Goal: Task Accomplishment & Management: Complete application form

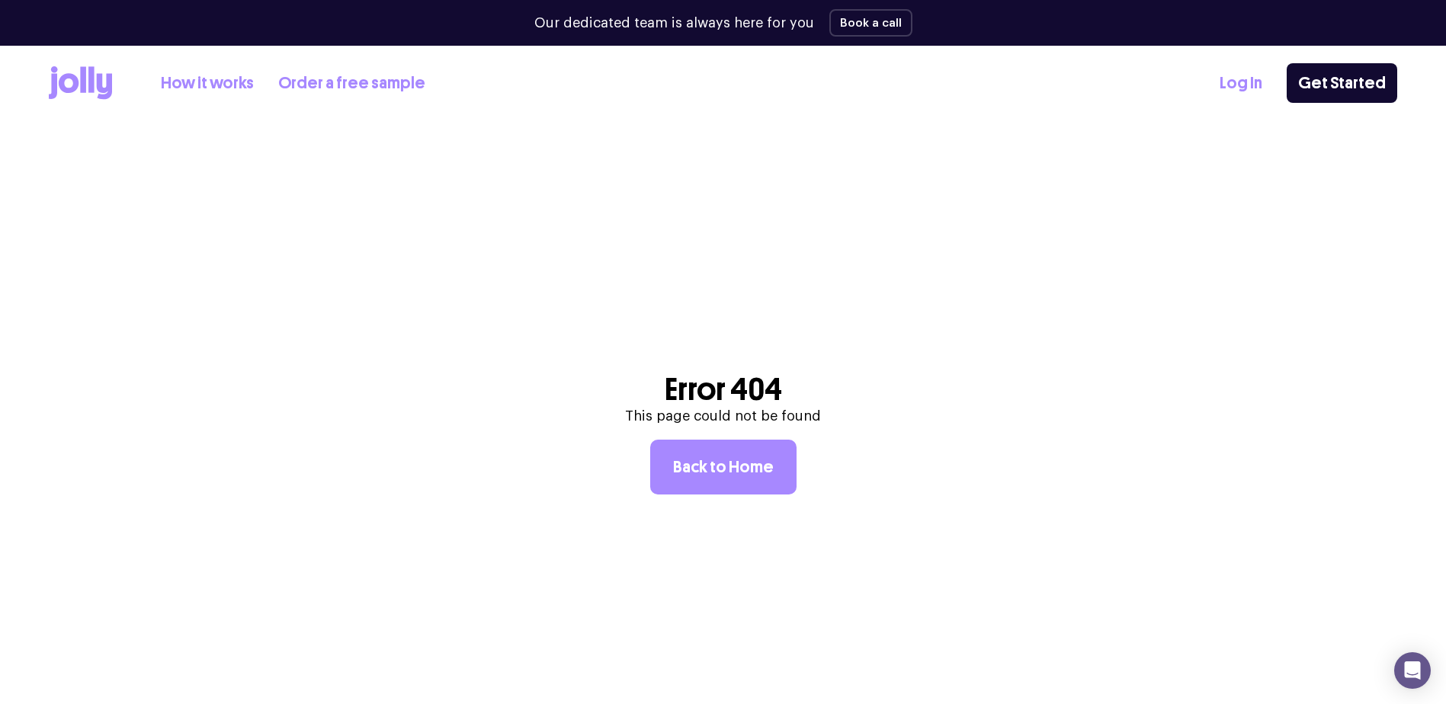
click at [1253, 80] on link "Log In" at bounding box center [1241, 83] width 43 height 25
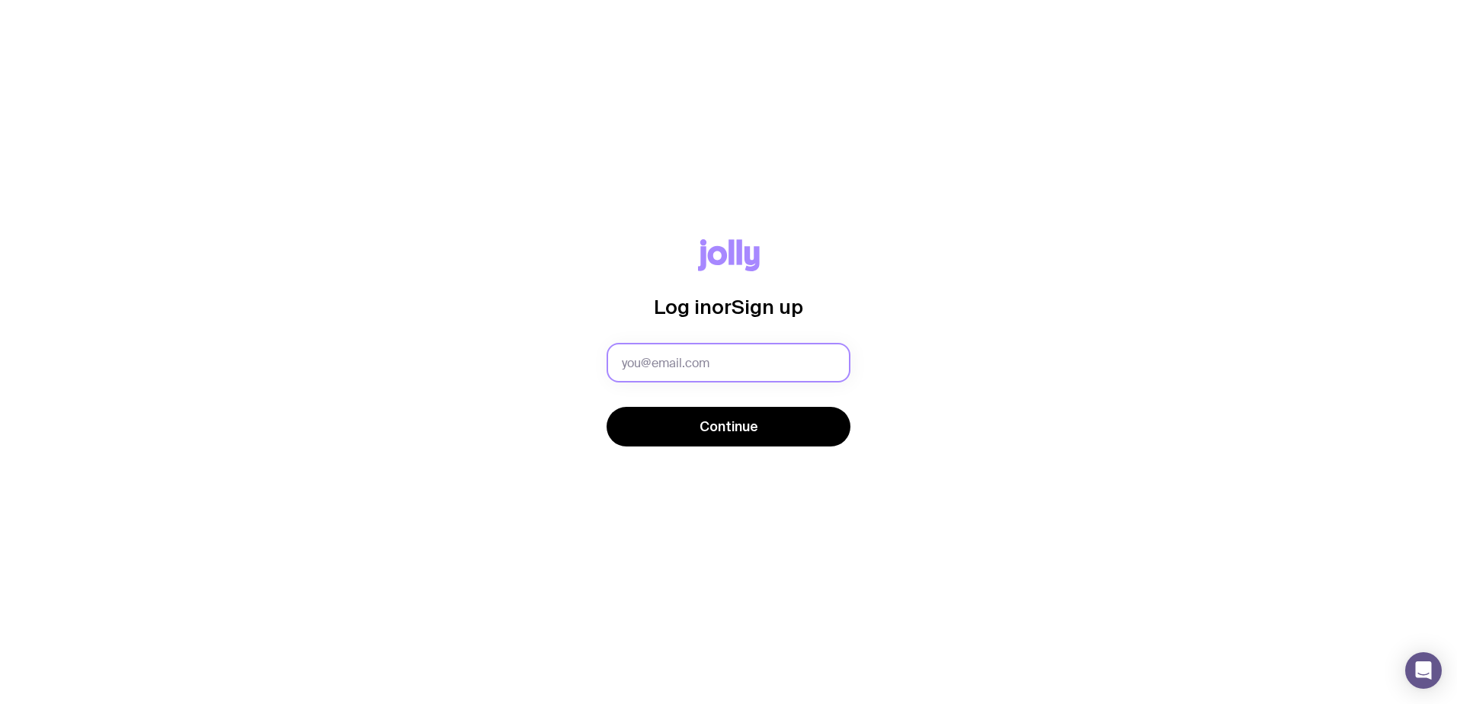
click at [782, 364] on input "text" at bounding box center [729, 363] width 244 height 40
paste input "[PERSON_NAME][EMAIL_ADDRESS][DOMAIN_NAME]"
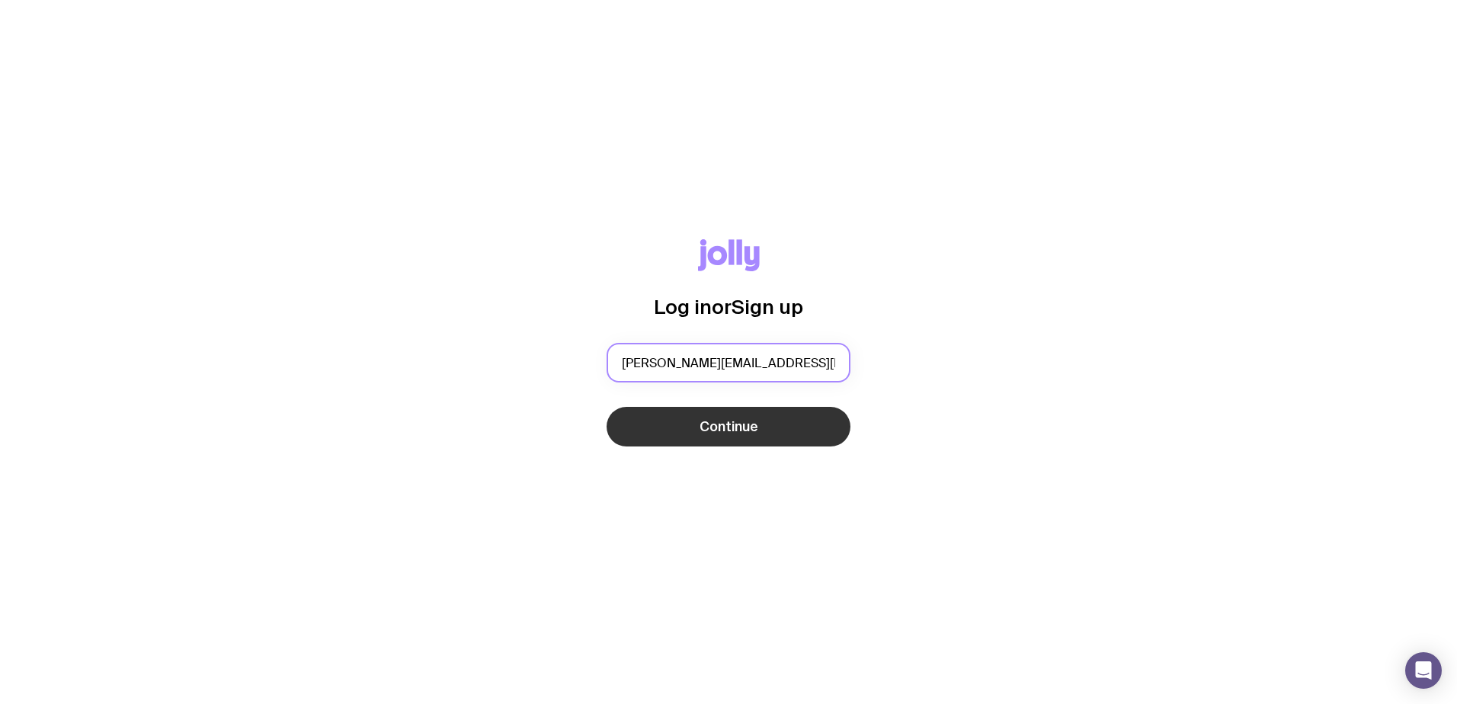
type input "[PERSON_NAME][EMAIL_ADDRESS][DOMAIN_NAME]"
click at [762, 430] on button "Continue" at bounding box center [729, 427] width 244 height 40
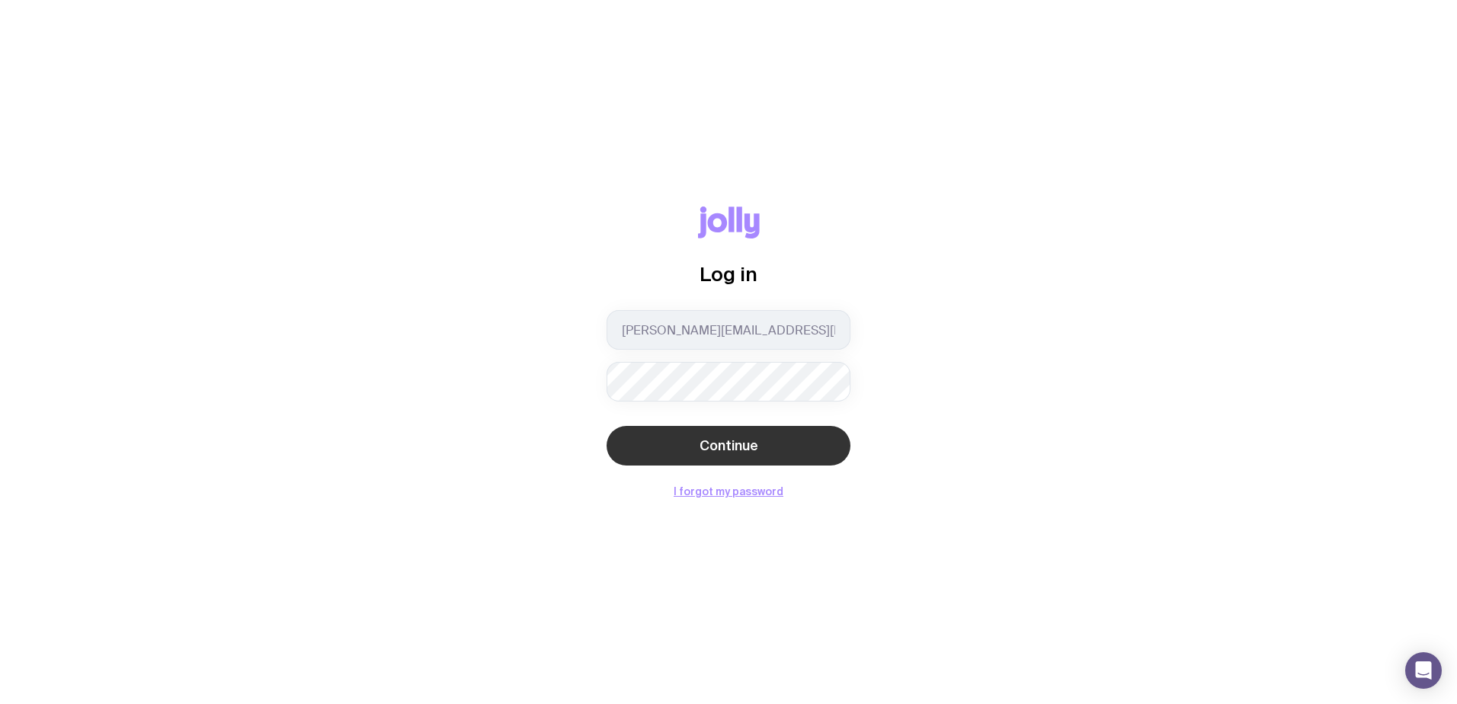
click at [757, 452] on span "Continue" at bounding box center [729, 446] width 59 height 18
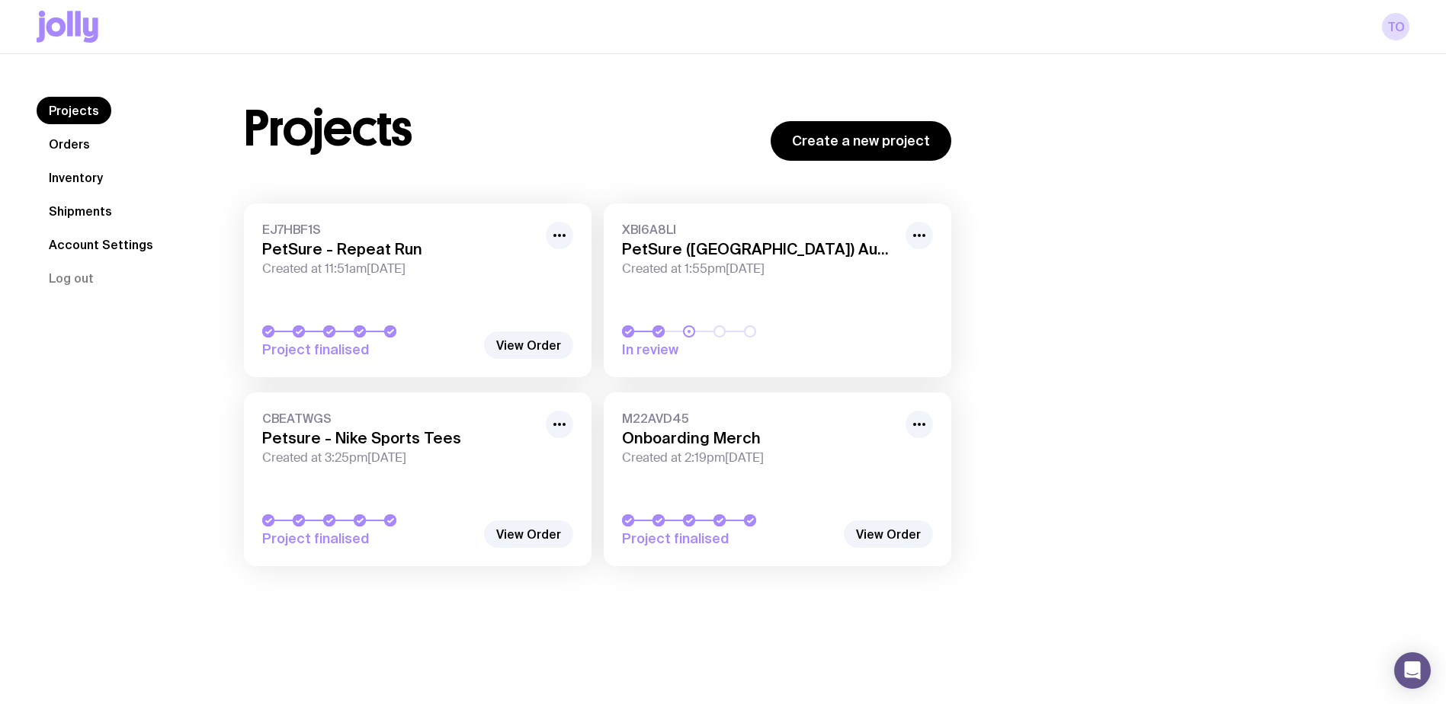
click at [56, 150] on link "Orders" at bounding box center [70, 143] width 66 height 27
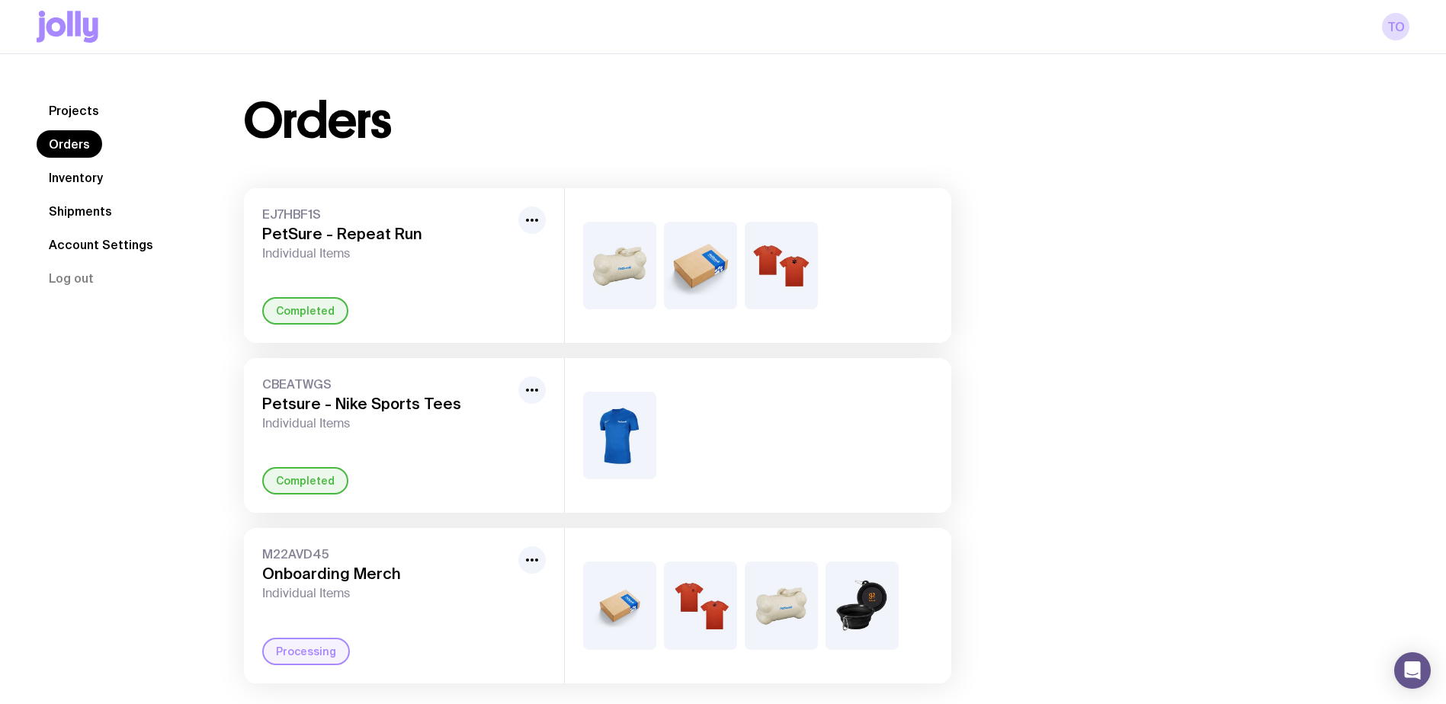
scroll to position [54, 0]
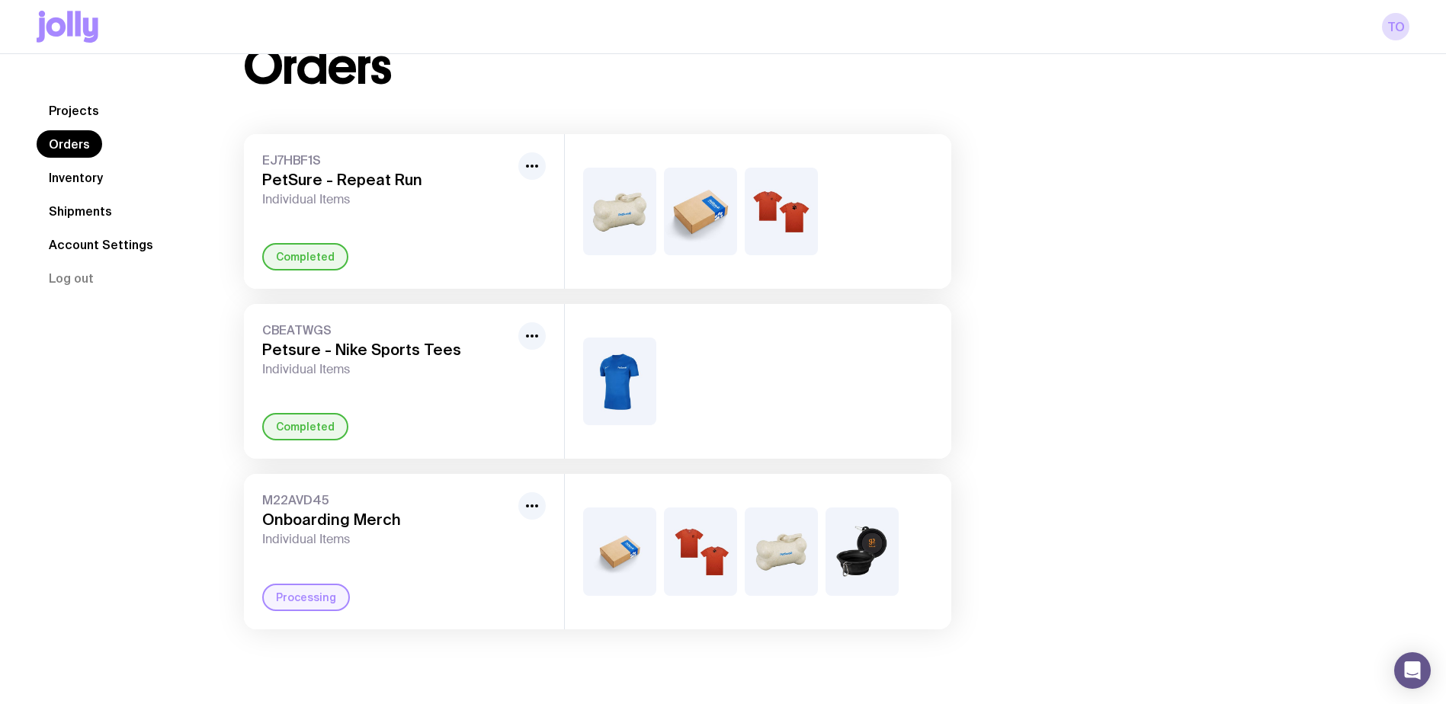
click at [395, 572] on div "M22AVD45 Onboarding Merch Individual Items Processing" at bounding box center [404, 551] width 320 height 155
click at [72, 177] on link "Inventory" at bounding box center [76, 177] width 79 height 27
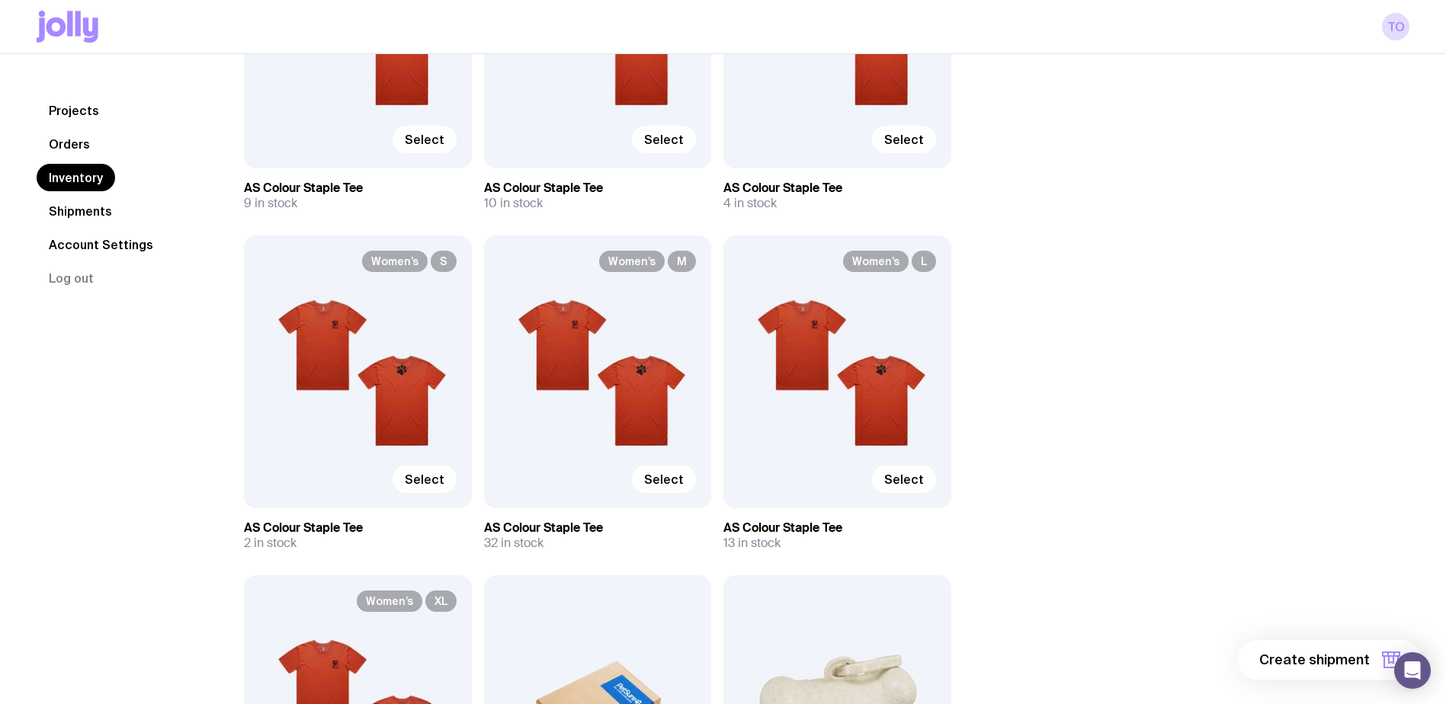
scroll to position [1372, 0]
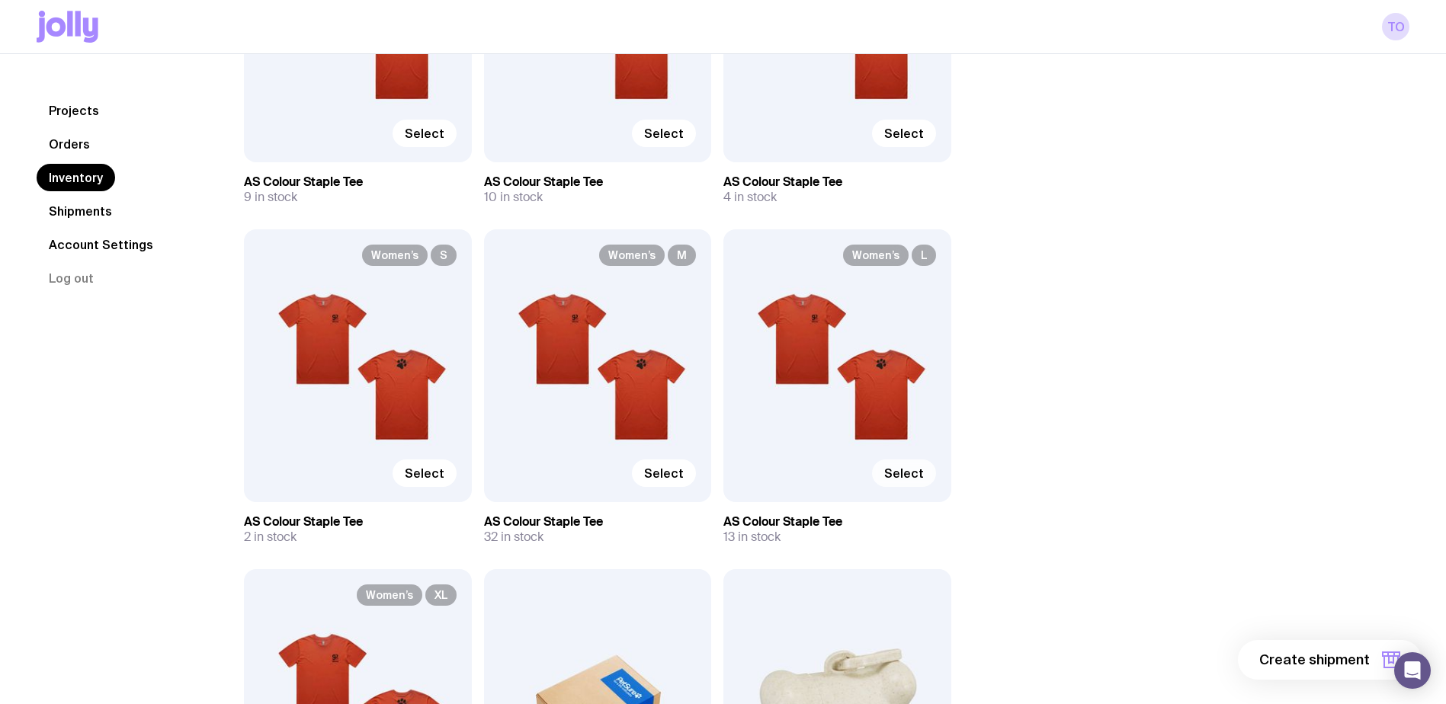
click at [908, 476] on span "Select" at bounding box center [904, 473] width 40 height 15
click at [0, 0] on input "Select" at bounding box center [0, 0] width 0 height 0
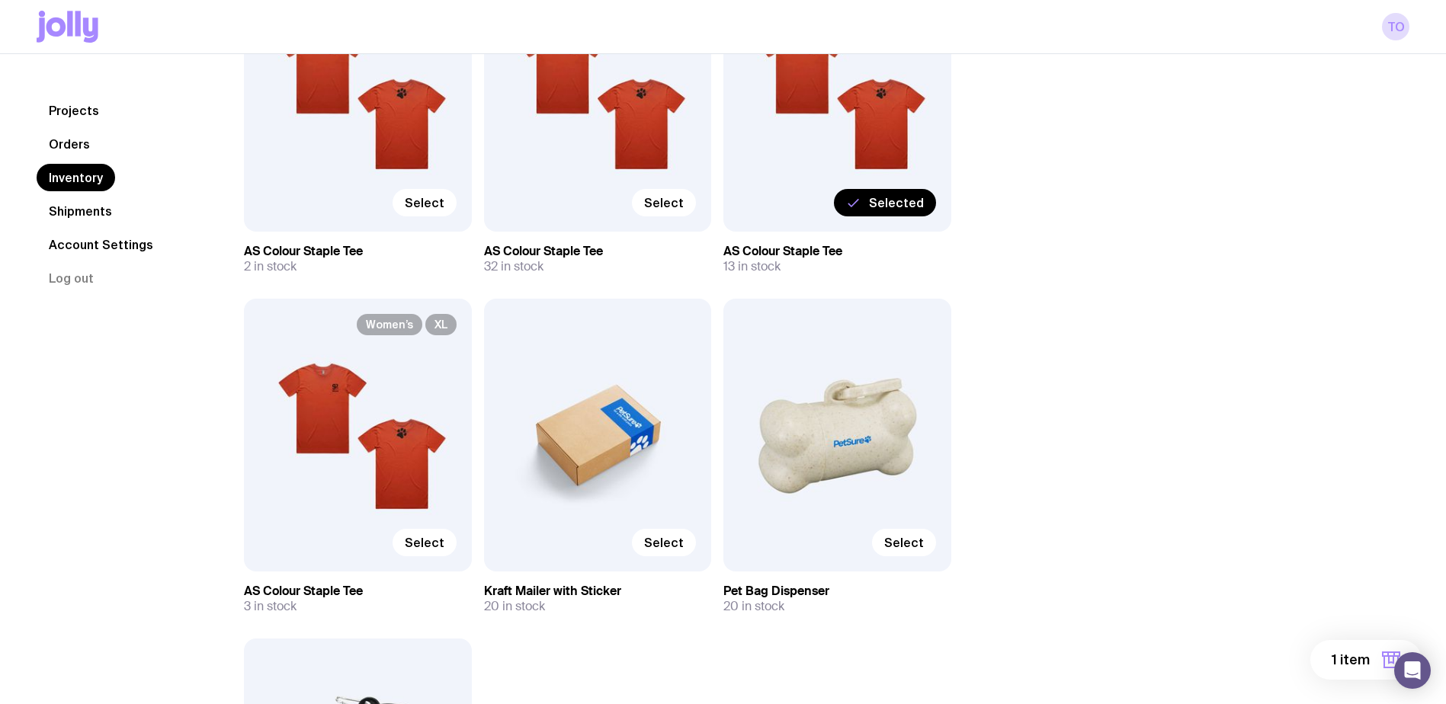
scroll to position [1753, 0]
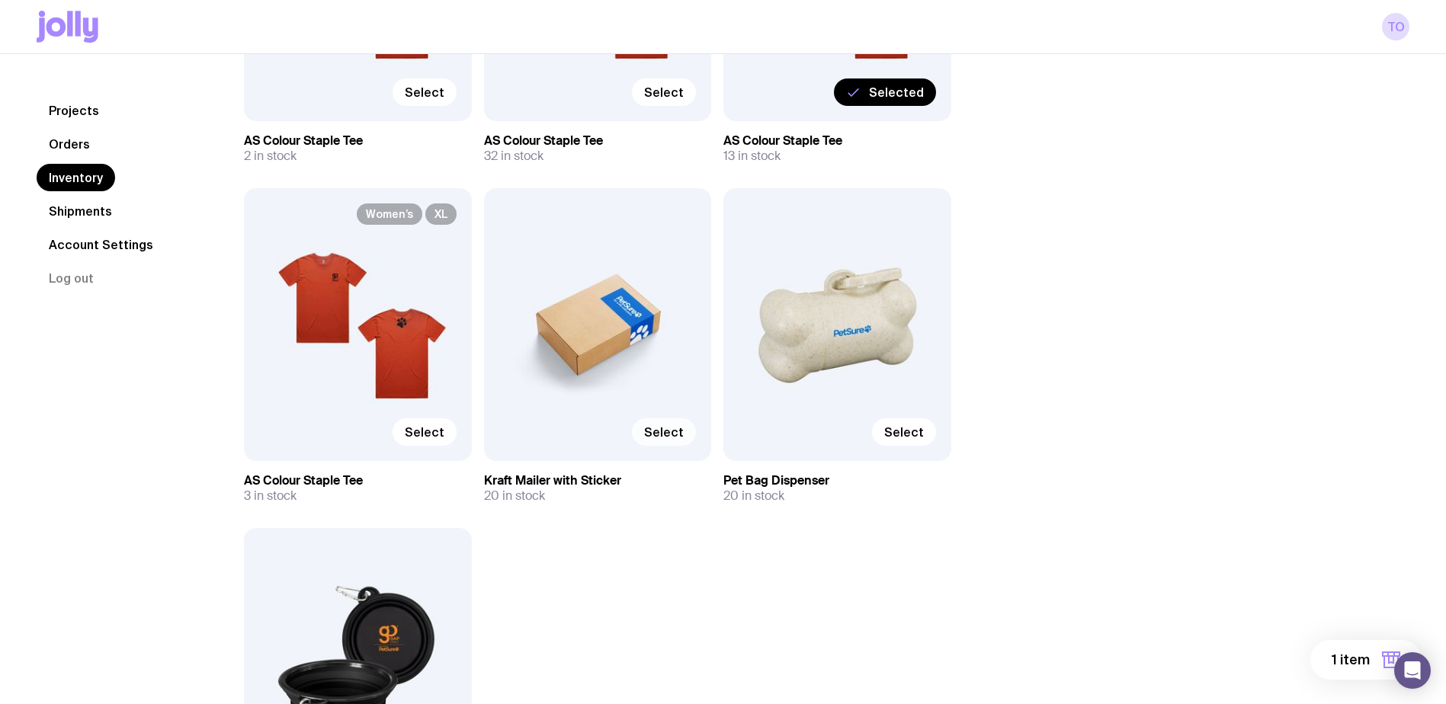
click at [651, 430] on span "Select" at bounding box center [664, 432] width 40 height 15
click at [0, 0] on input "Select" at bounding box center [0, 0] width 0 height 0
click at [896, 434] on span "Select" at bounding box center [904, 432] width 40 height 15
click at [0, 0] on input "Select" at bounding box center [0, 0] width 0 height 0
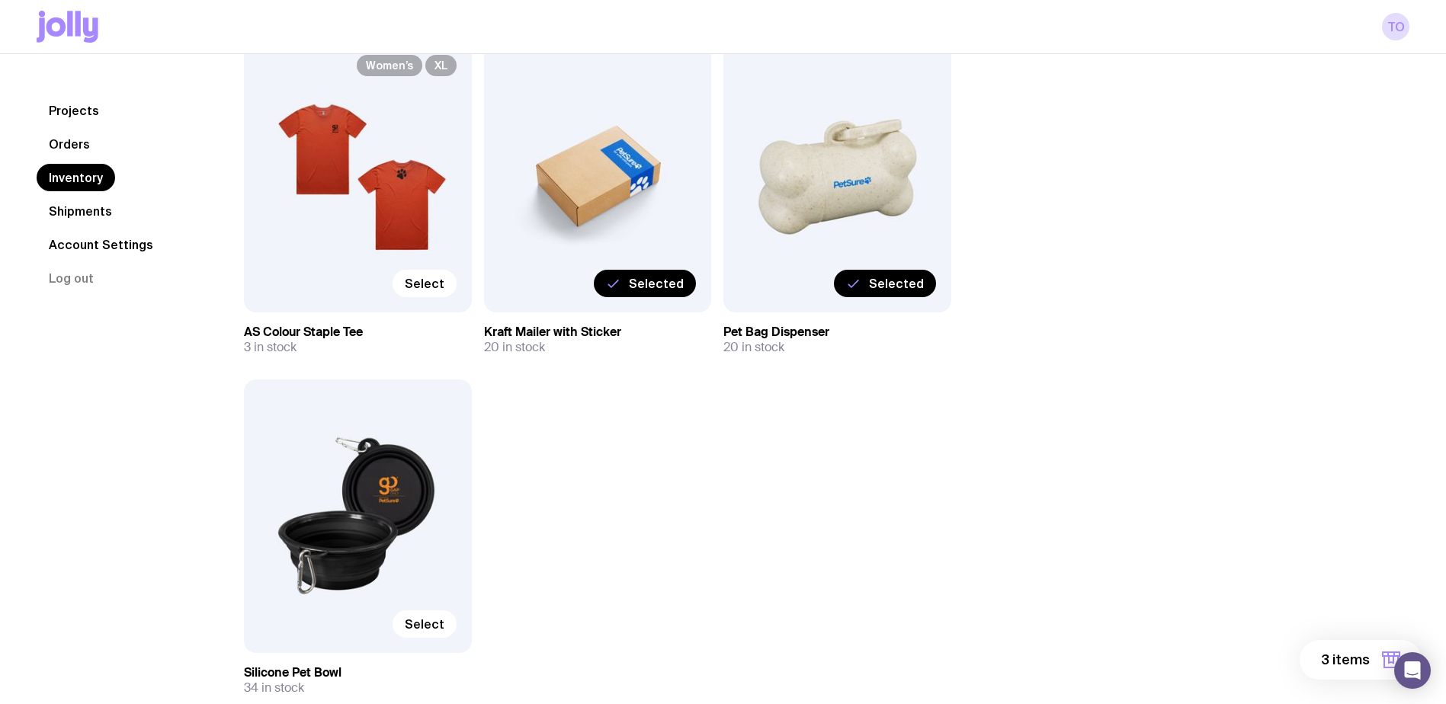
scroll to position [1906, 0]
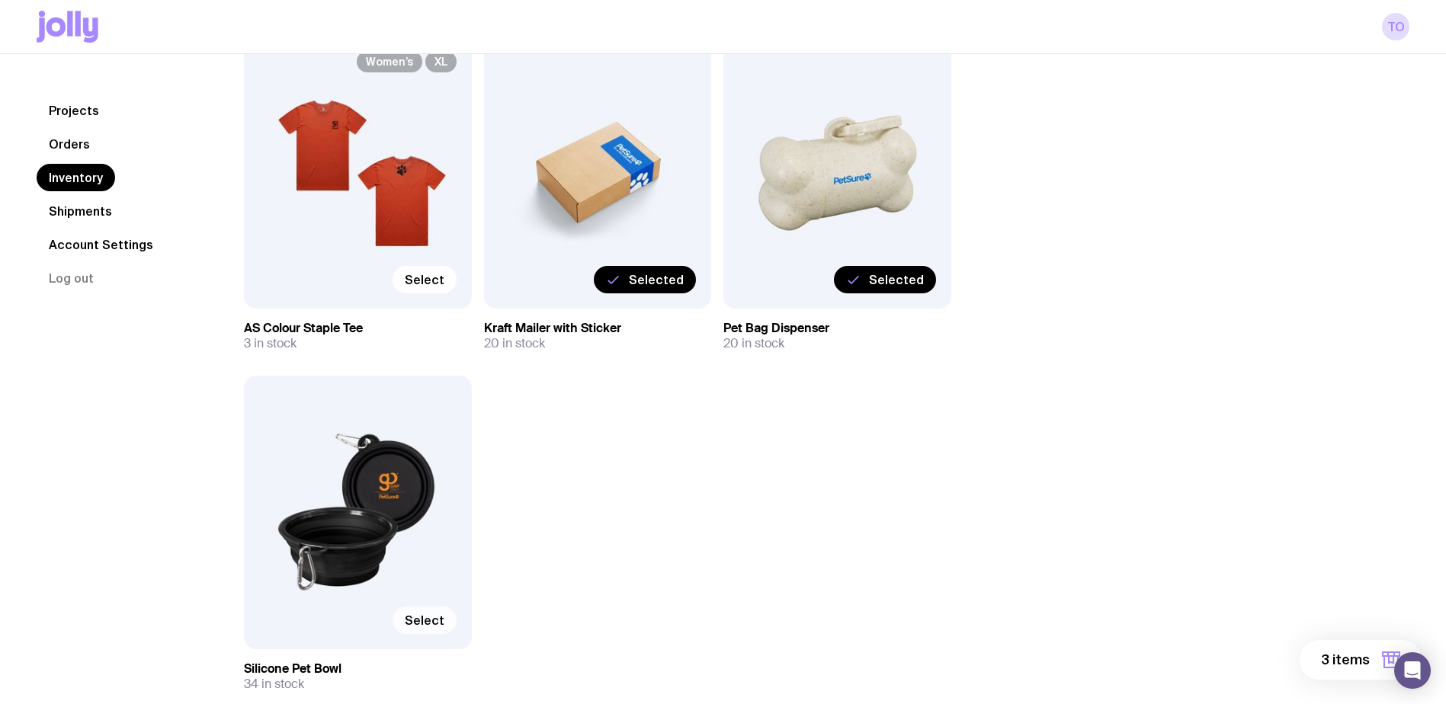
click at [434, 619] on span "Select" at bounding box center [425, 620] width 40 height 15
click at [0, 0] on input "Select" at bounding box center [0, 0] width 0 height 0
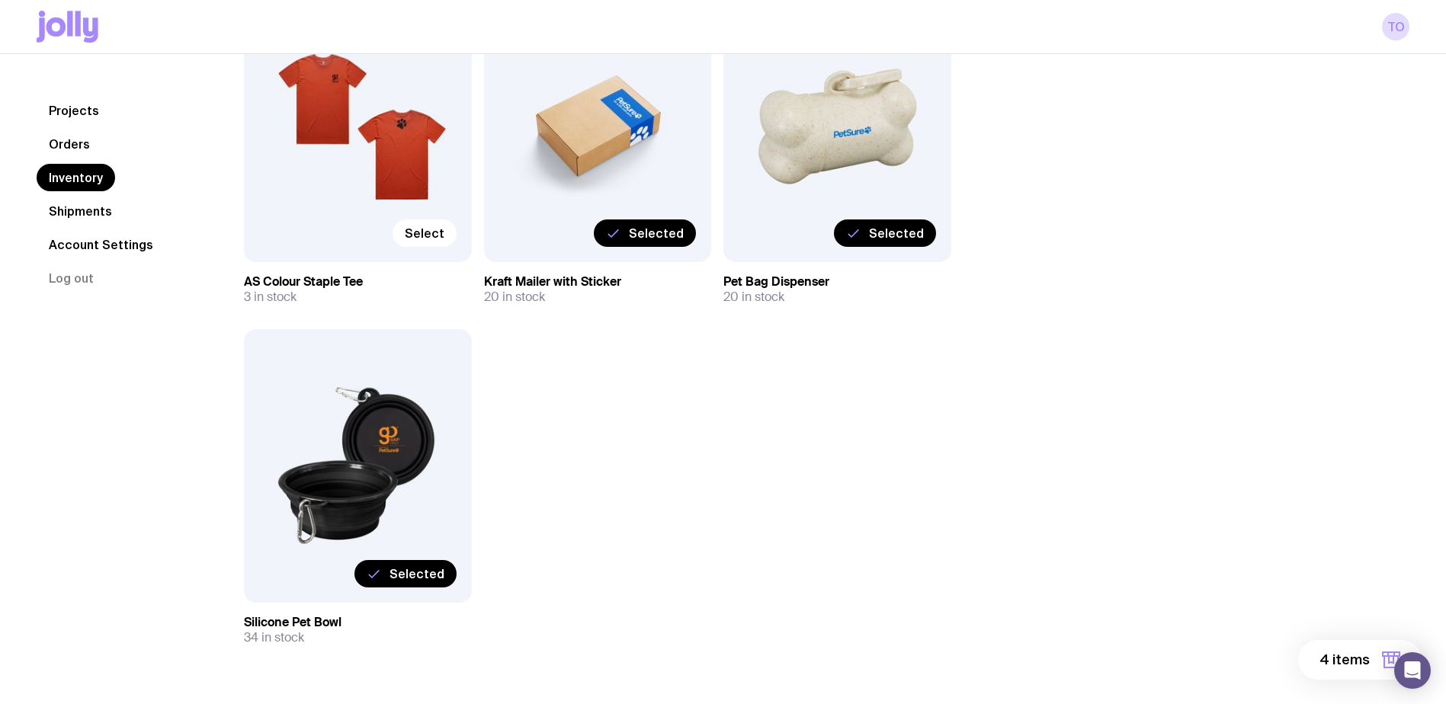
scroll to position [1997, 0]
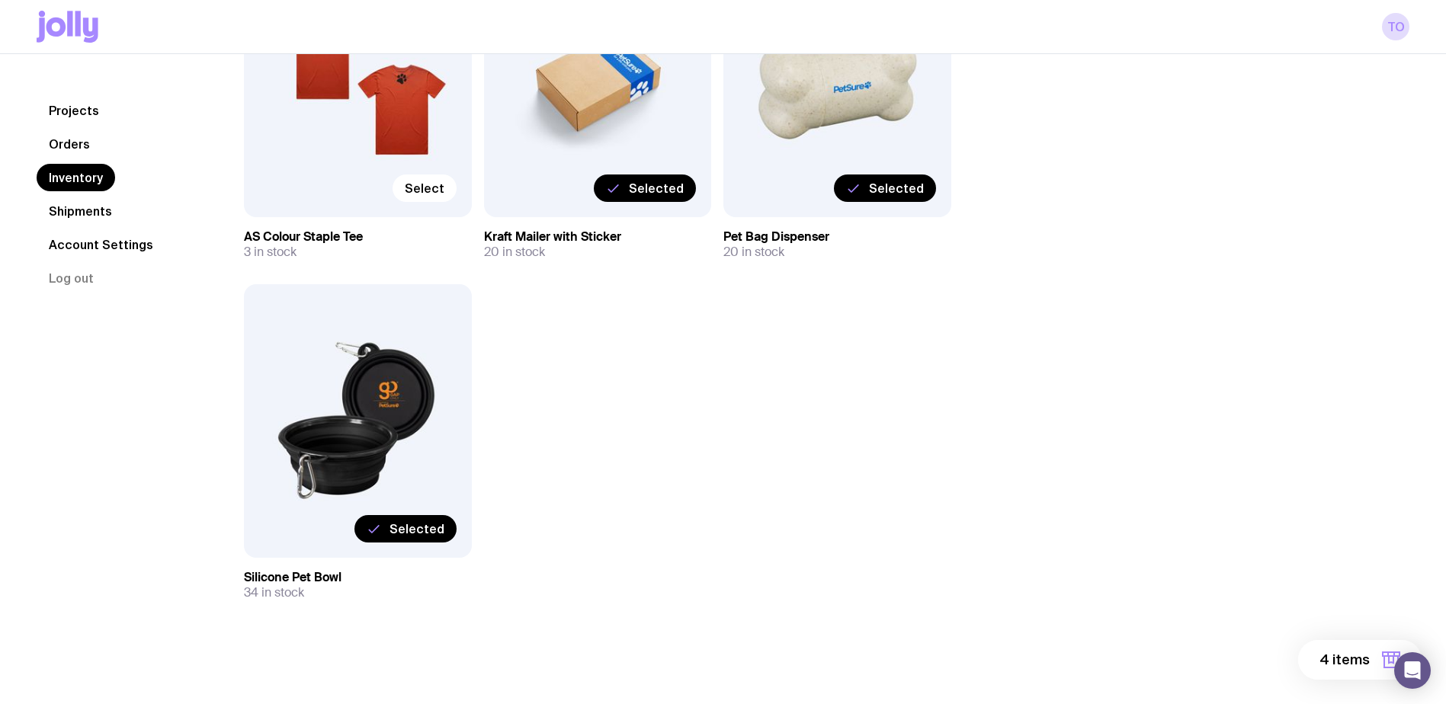
click at [1329, 666] on span "4 items" at bounding box center [1344, 660] width 50 height 18
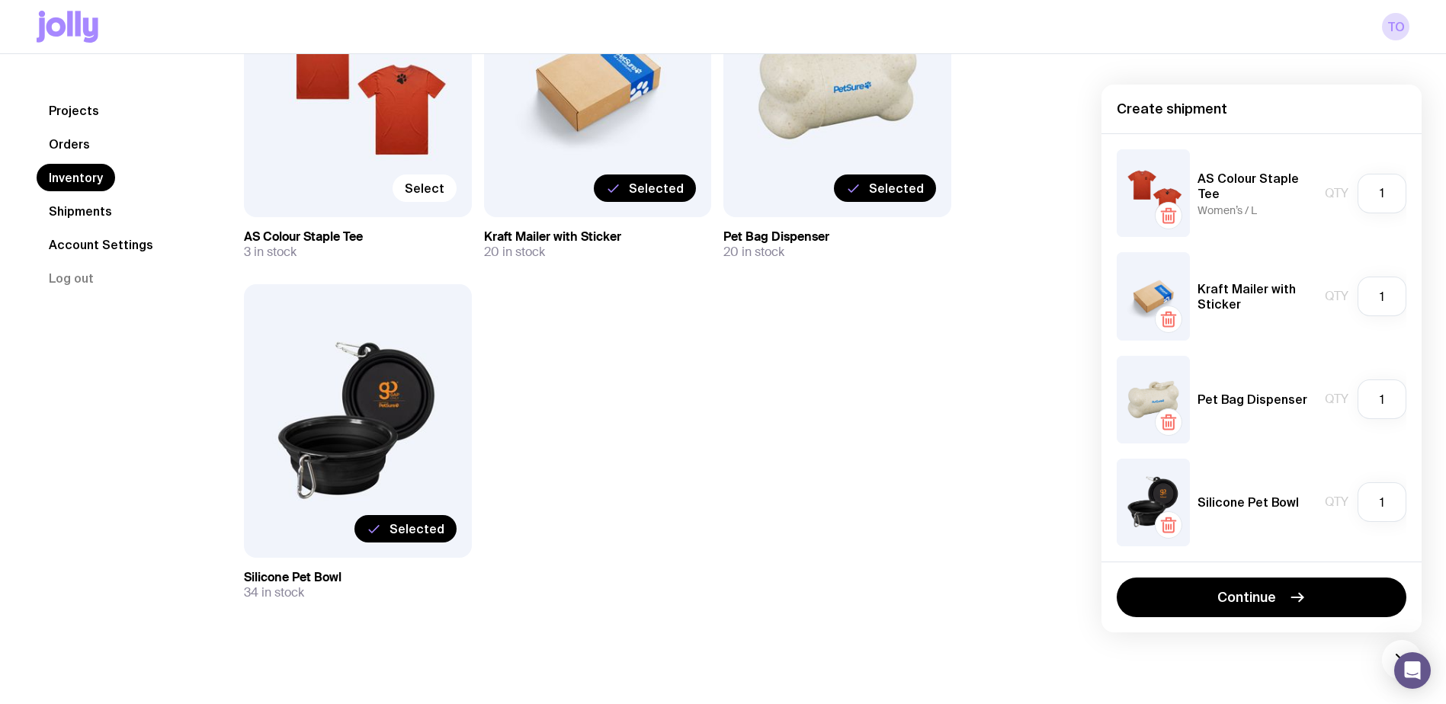
drag, startPoint x: 1168, startPoint y: 594, endPoint x: 1146, endPoint y: 585, distance: 22.9
click at [1170, 595] on button "Continue" at bounding box center [1262, 598] width 290 height 40
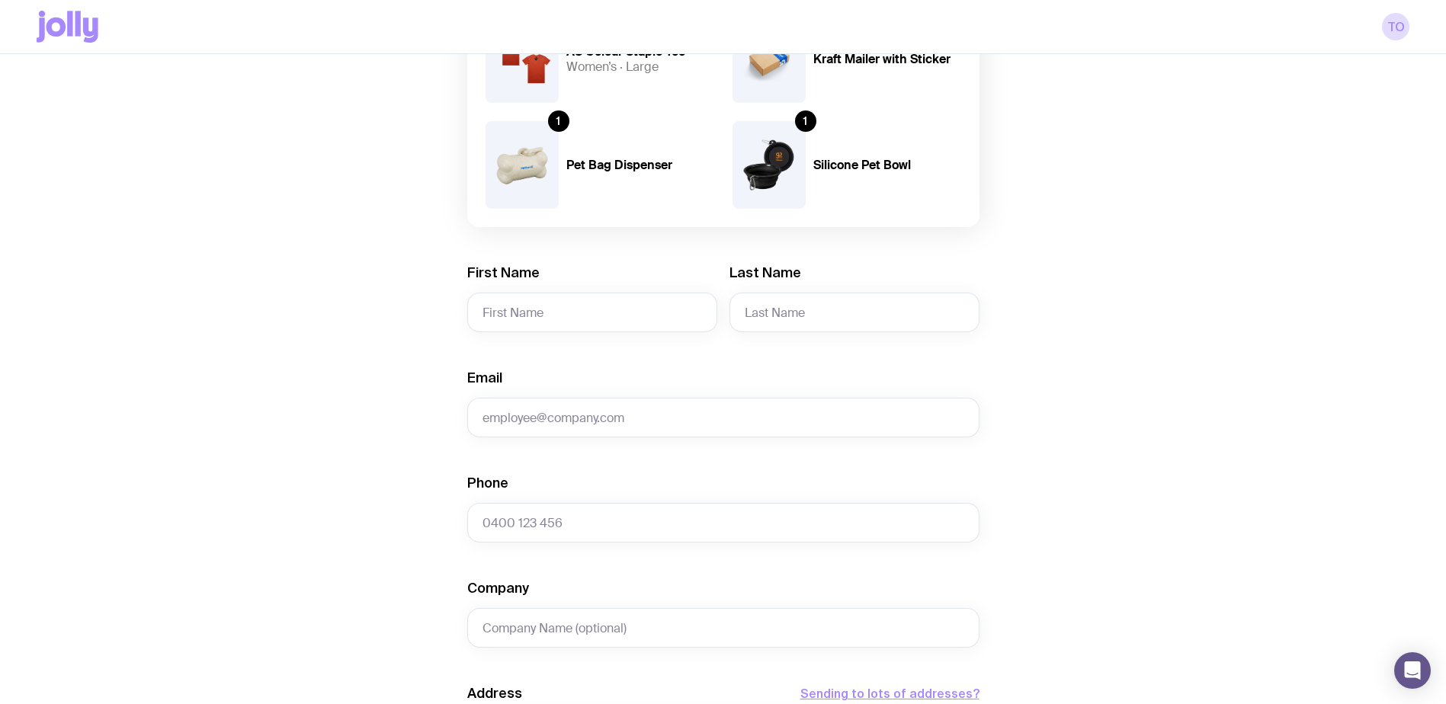
scroll to position [229, 0]
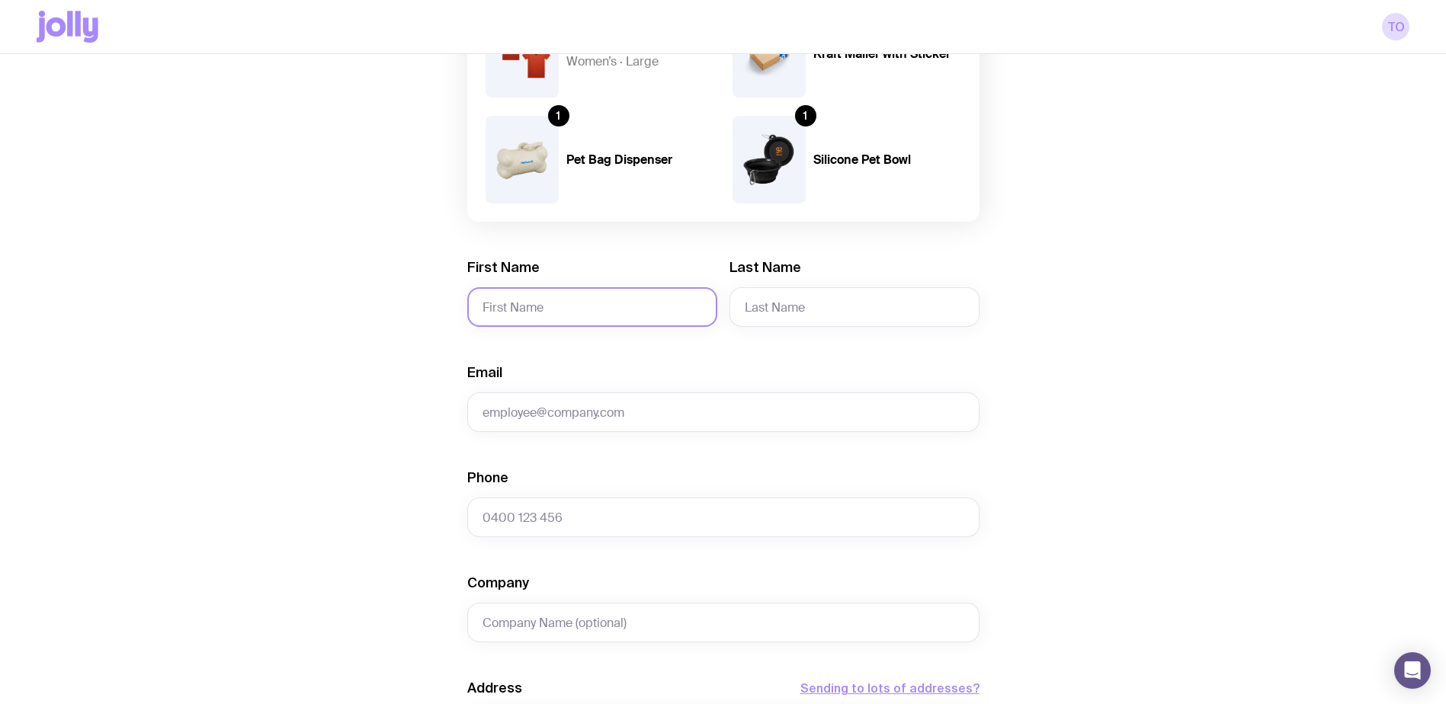
click at [574, 309] on input "First Name" at bounding box center [592, 307] width 250 height 40
type input "[PERSON_NAME]"
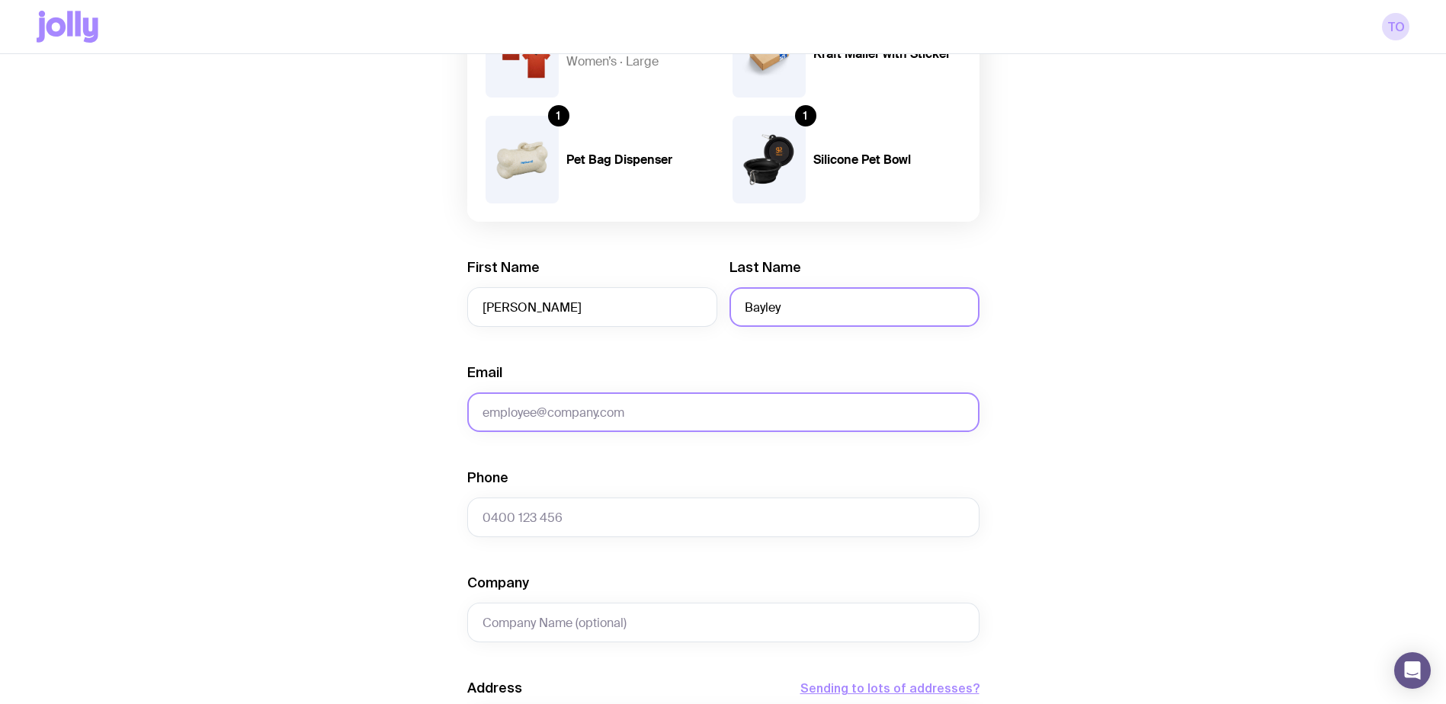
type input "Bayley"
click at [552, 408] on input "Email" at bounding box center [723, 413] width 512 height 40
type input "p"
type input "a"
click at [524, 415] on input "Email" at bounding box center [723, 413] width 512 height 40
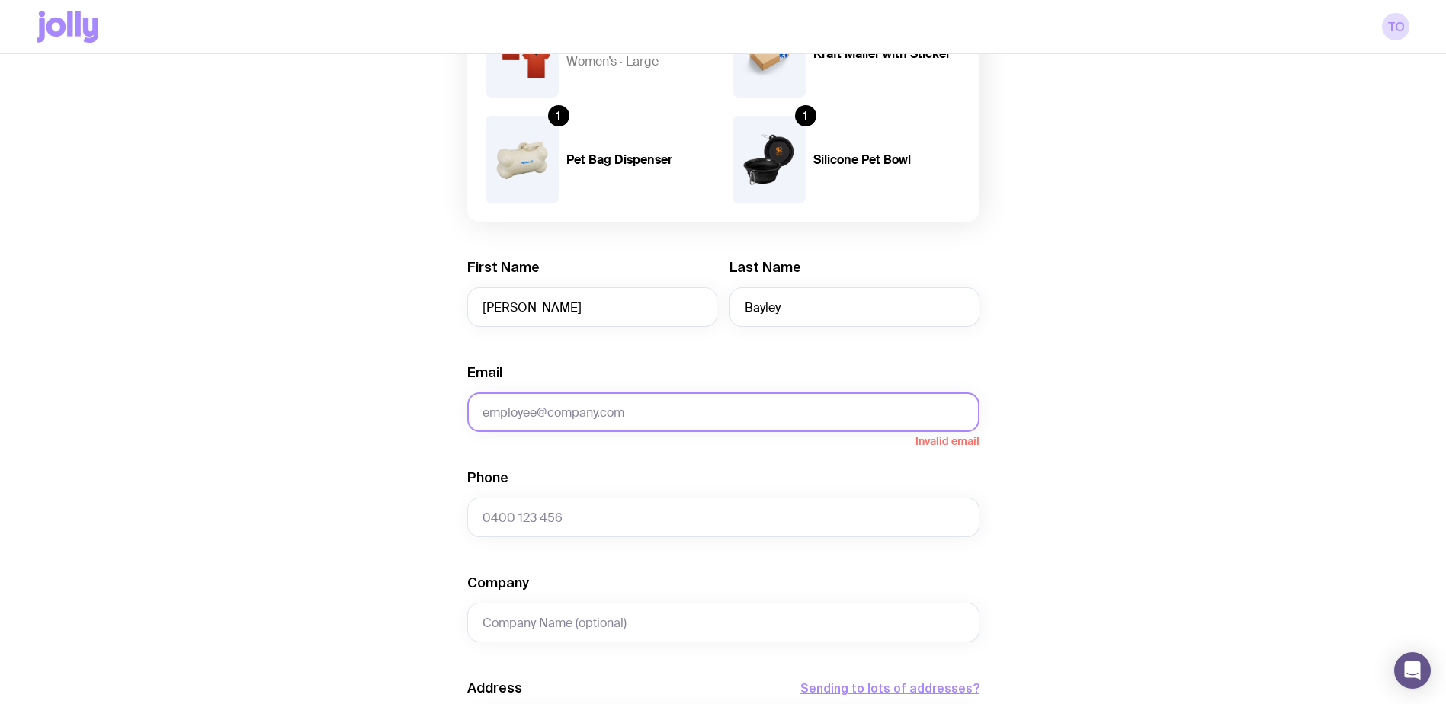
paste input "[EMAIL_ADDRESS][DOMAIN_NAME]"
type input "[EMAIL_ADDRESS][DOMAIN_NAME]"
click at [547, 514] on input "Phone" at bounding box center [723, 518] width 512 height 40
drag, startPoint x: 566, startPoint y: 512, endPoint x: 449, endPoint y: 481, distance: 120.7
click at [566, 512] on input "Phone" at bounding box center [723, 518] width 512 height 40
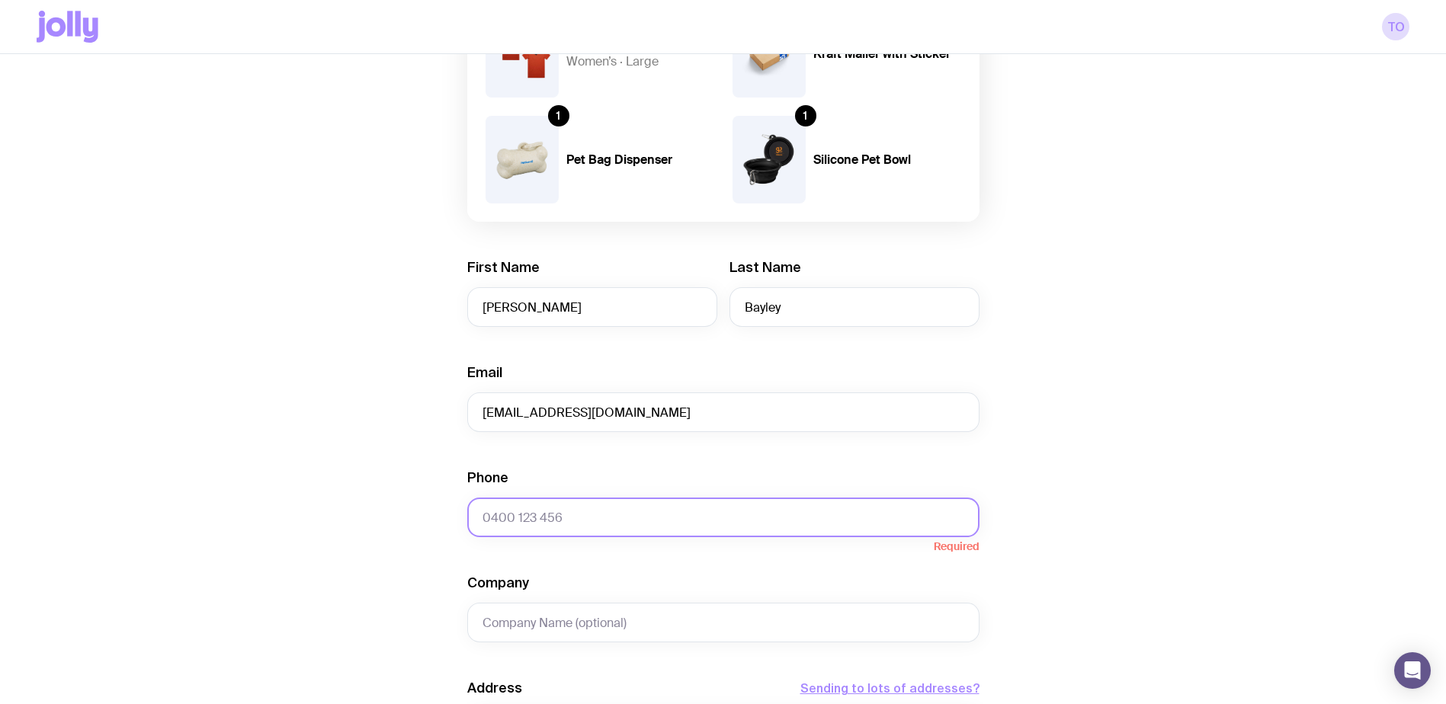
paste input "0431299857"
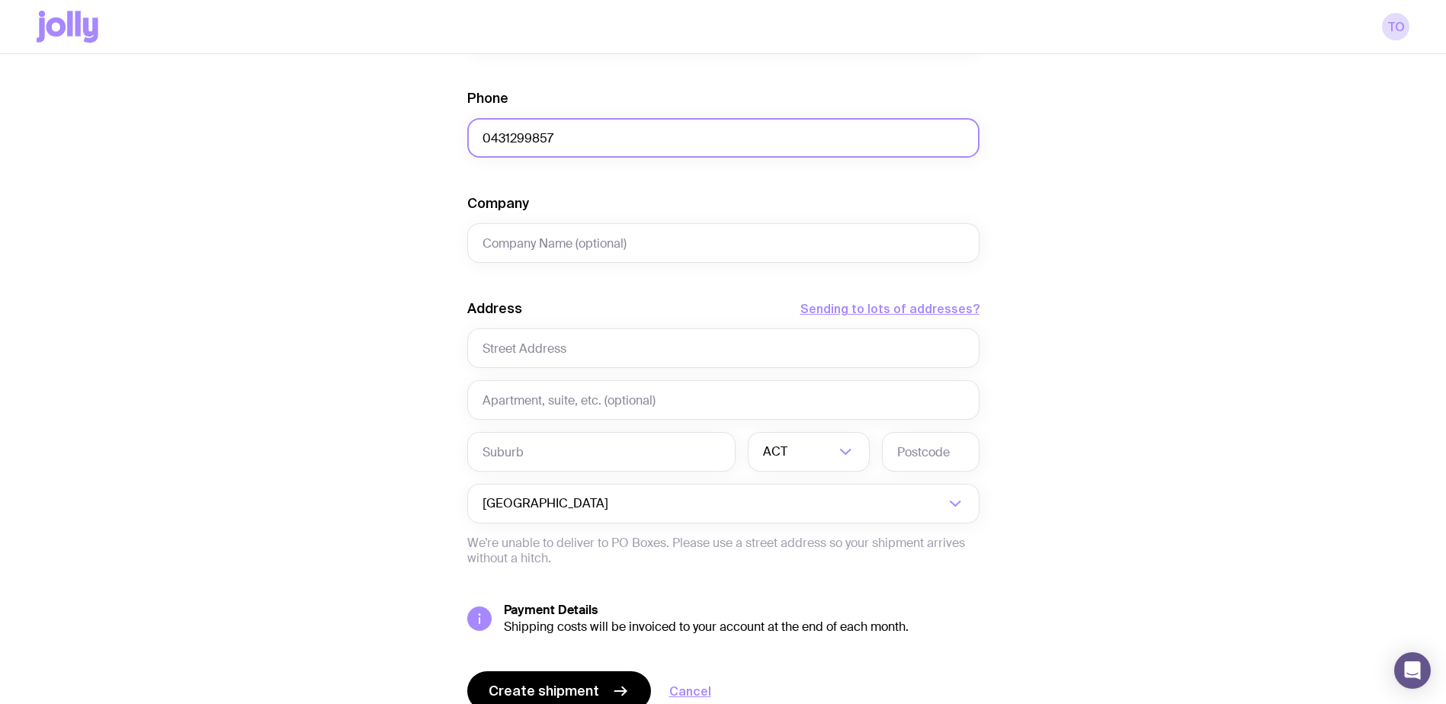
scroll to position [610, 0]
type input "0431299857"
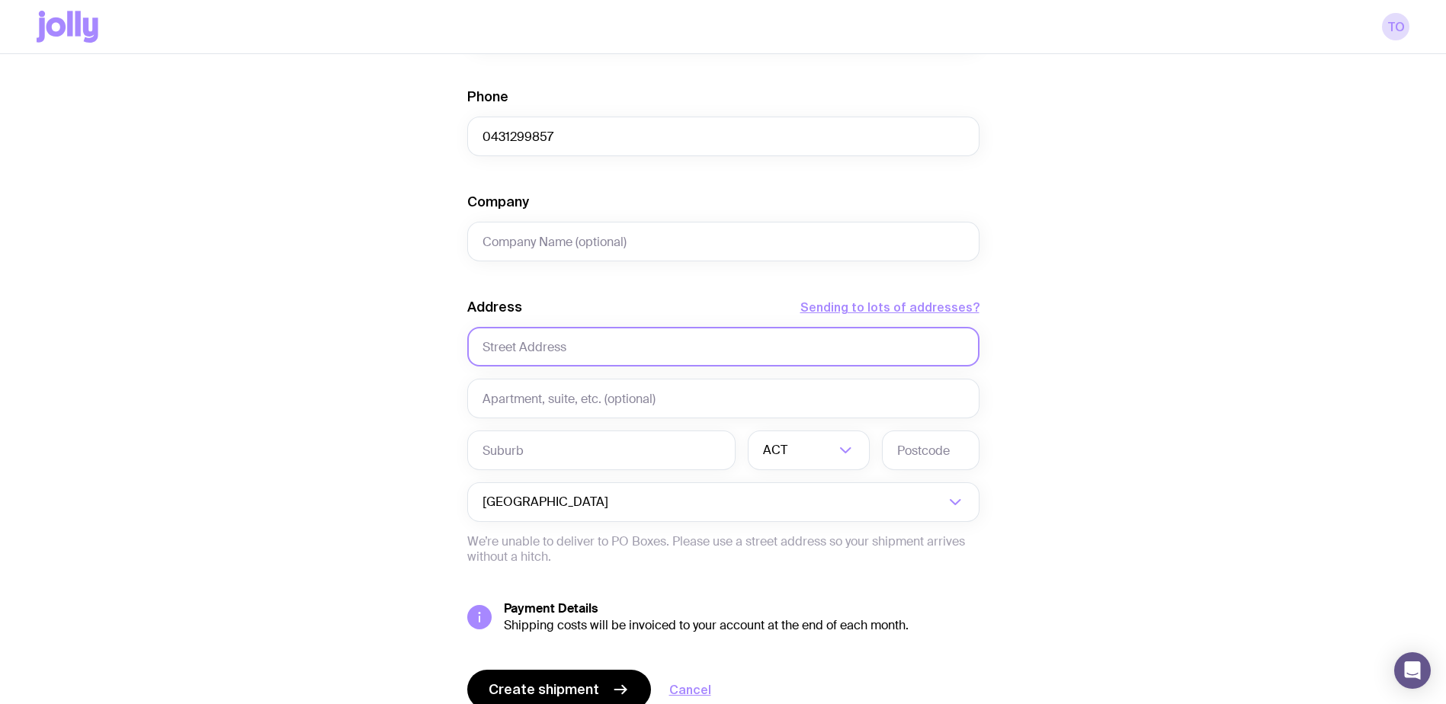
click at [566, 350] on input "text" at bounding box center [723, 347] width 512 height 40
type input "4 Wambiri Close"
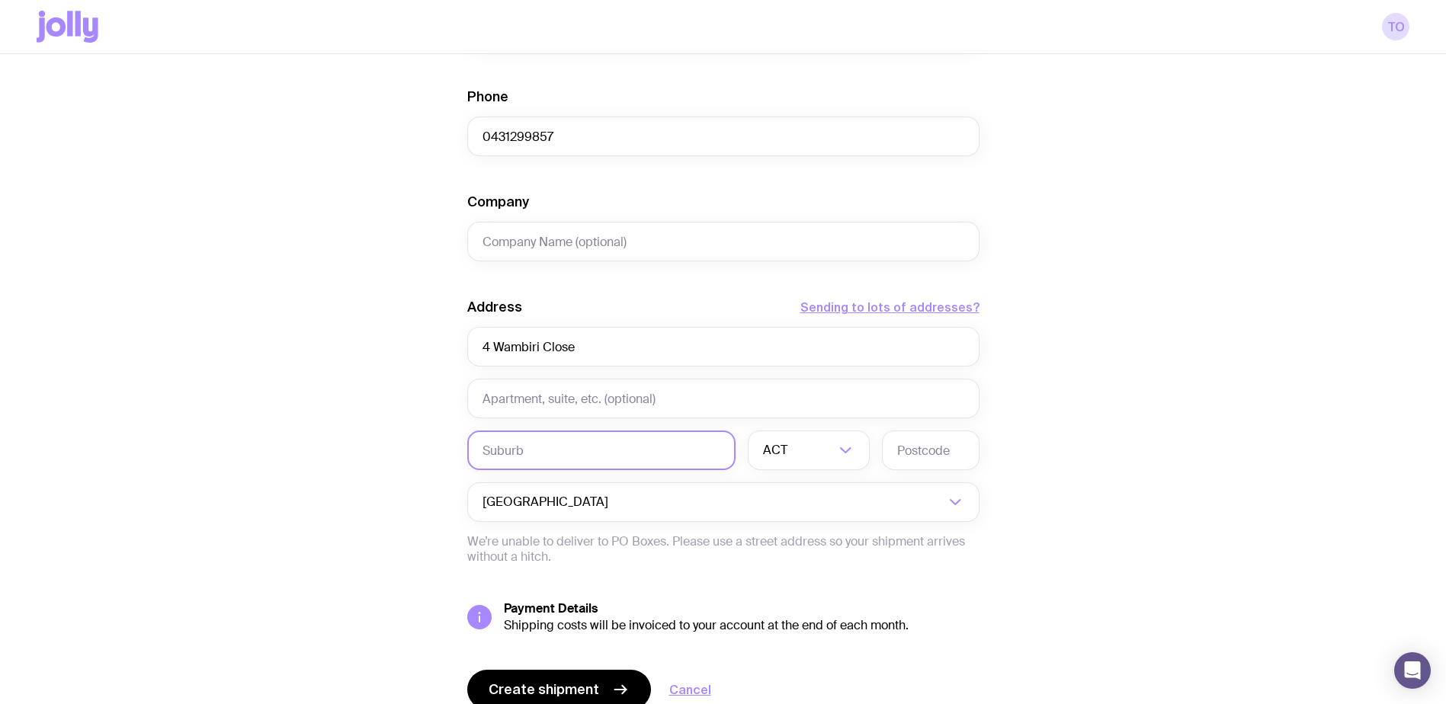
click at [565, 452] on input "text" at bounding box center [601, 451] width 268 height 40
type input "[GEOGRAPHIC_DATA]"
click at [809, 447] on input "Search for option" at bounding box center [812, 451] width 44 height 40
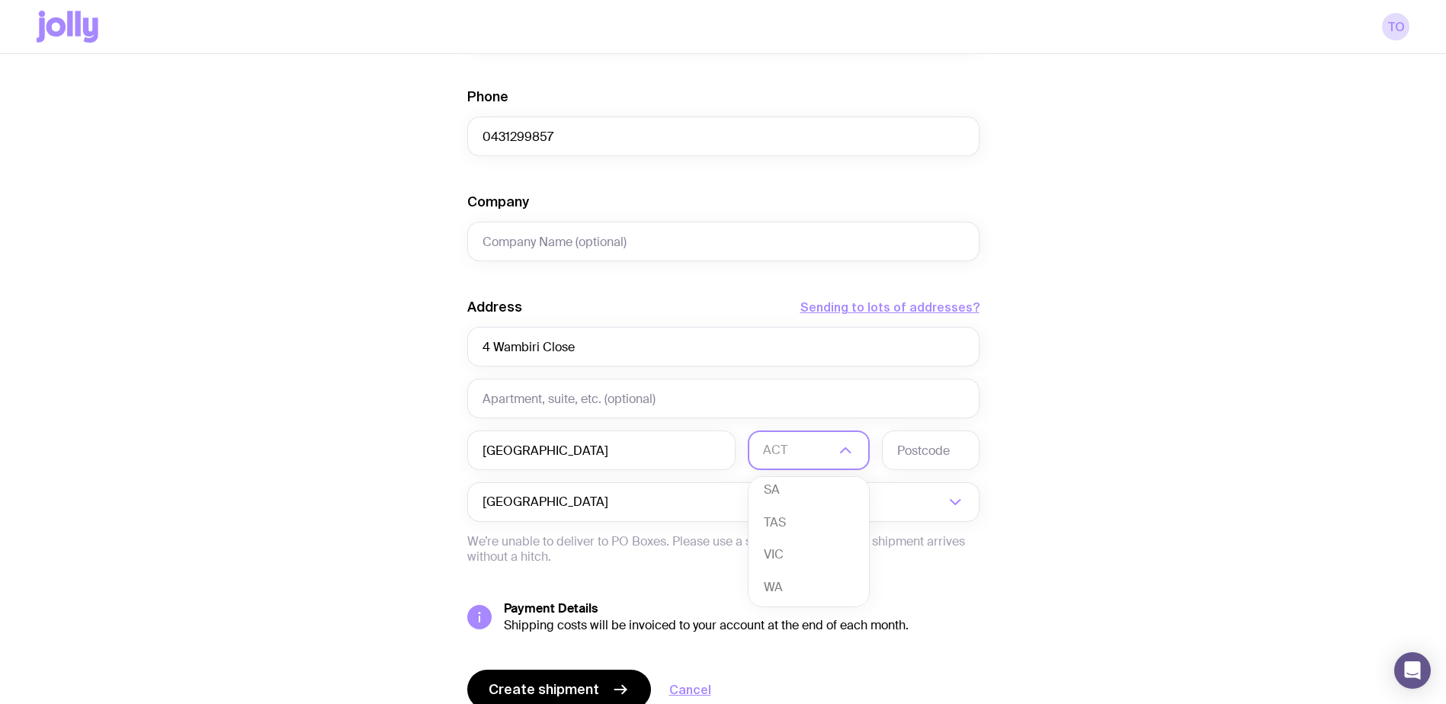
scroll to position [139, 0]
click at [792, 585] on li "WA" at bounding box center [808, 586] width 120 height 33
click at [907, 451] on input "text" at bounding box center [931, 451] width 98 height 40
type input "6164"
click at [1118, 439] on div "Create shipment Shipment details 1 AS Colour Staple Tee Women’s · Large 1 Kraft…" at bounding box center [723, 137] width 1373 height 1265
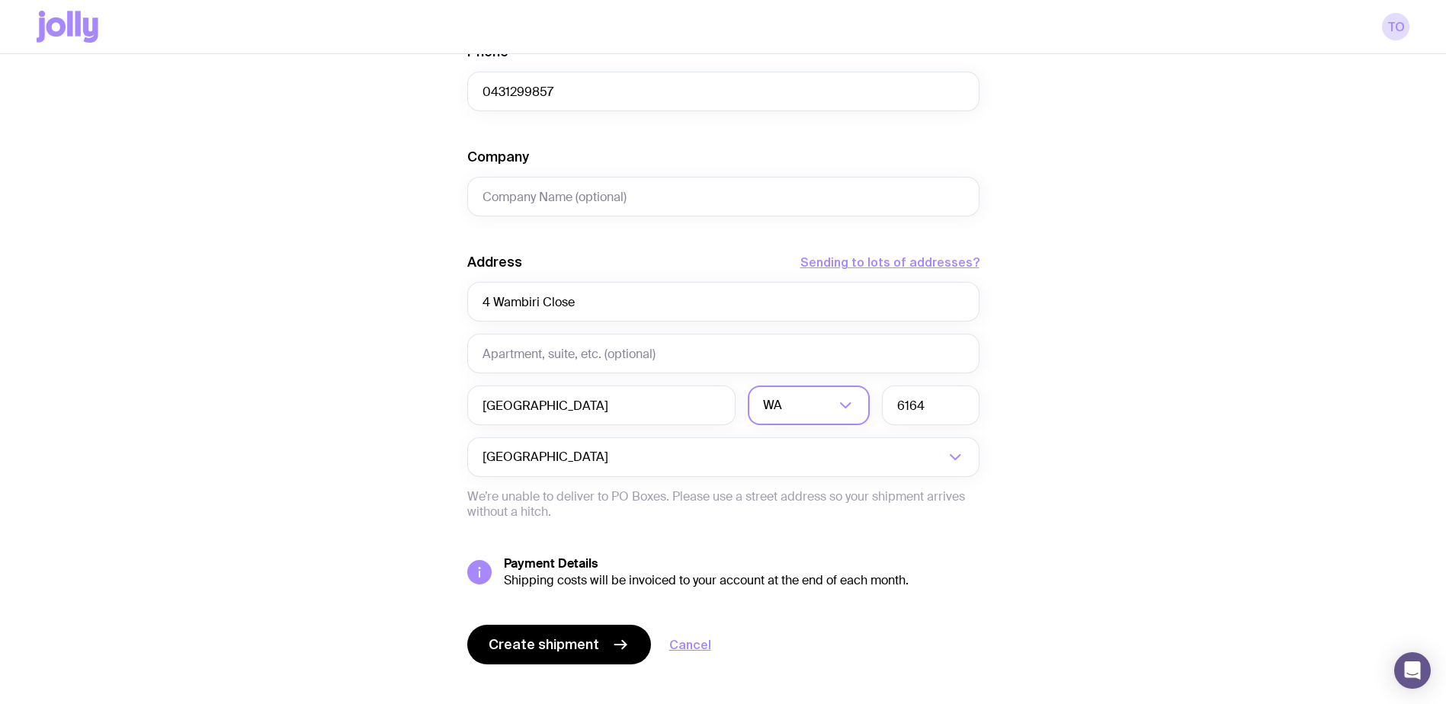
scroll to position [676, 0]
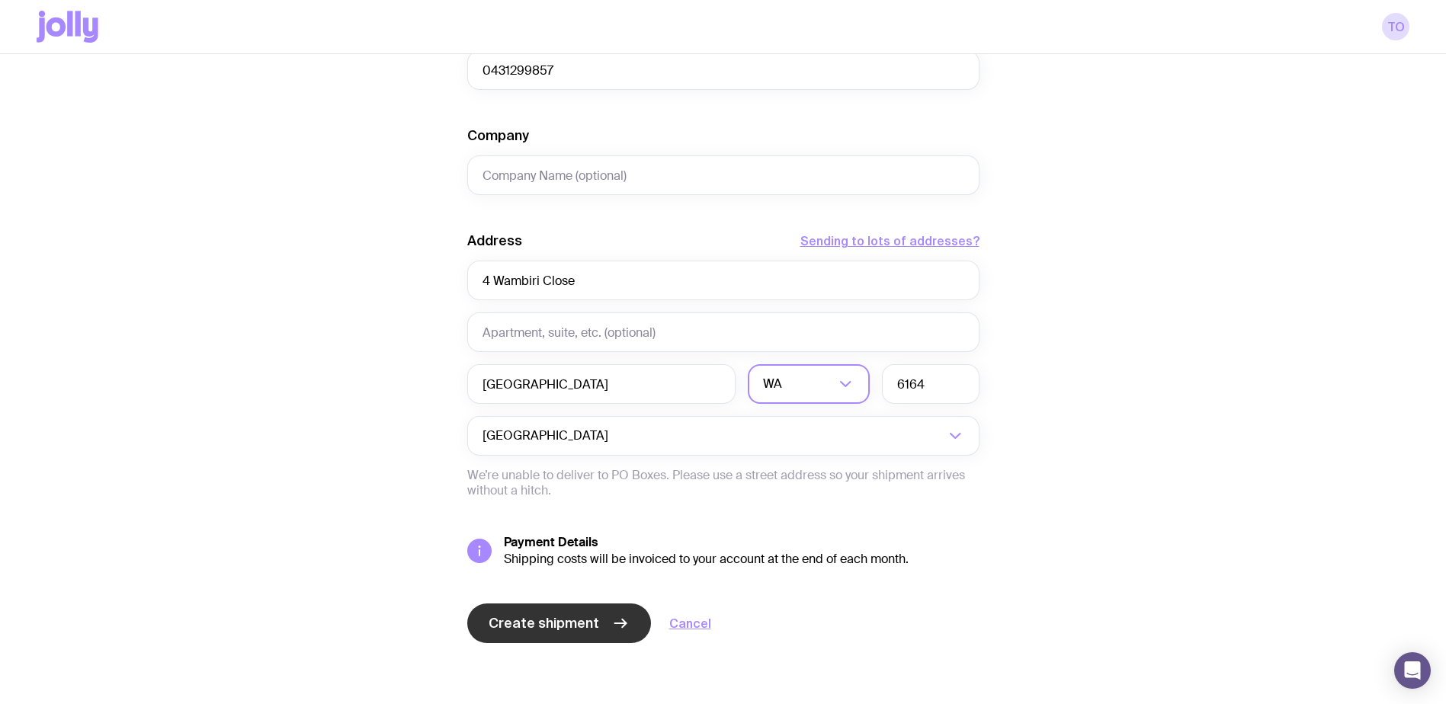
click at [556, 614] on span "Create shipment" at bounding box center [544, 623] width 111 height 18
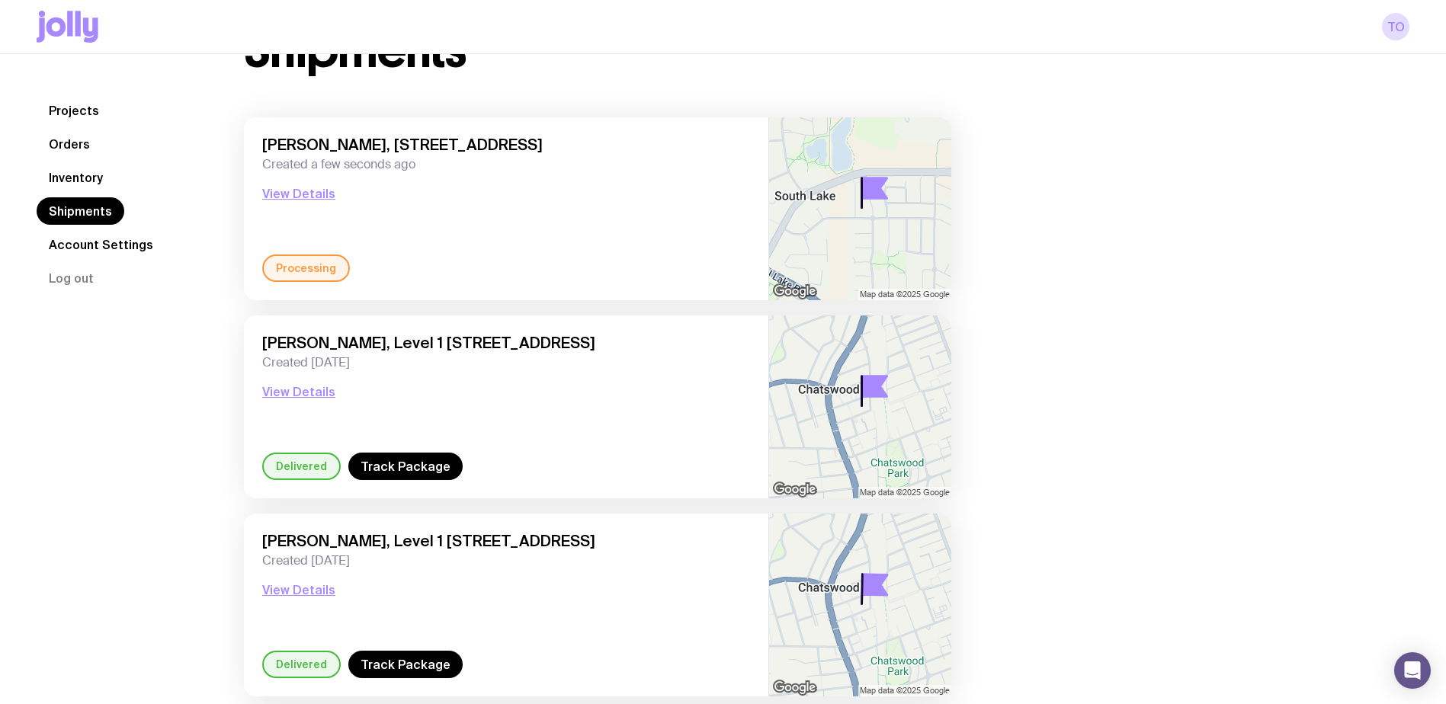
scroll to position [152, 0]
